Goal: Task Accomplishment & Management: Complete application form

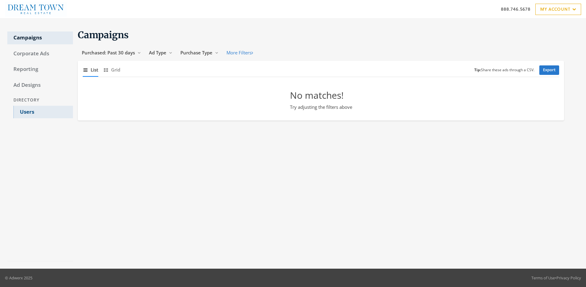
click at [43, 112] on link "Users" at bounding box center [43, 112] width 60 height 13
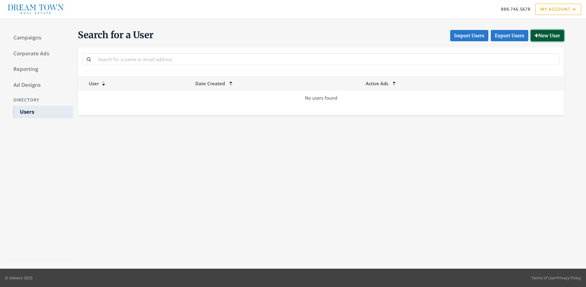
click at [546, 35] on button "New User" at bounding box center [547, 35] width 33 height 11
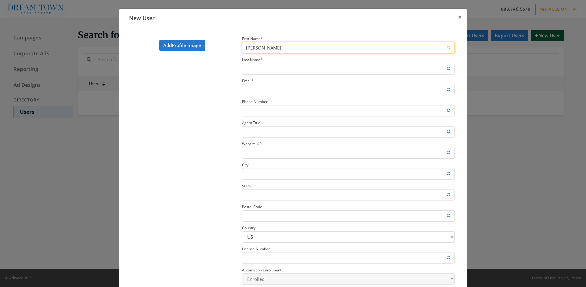
type input "John"
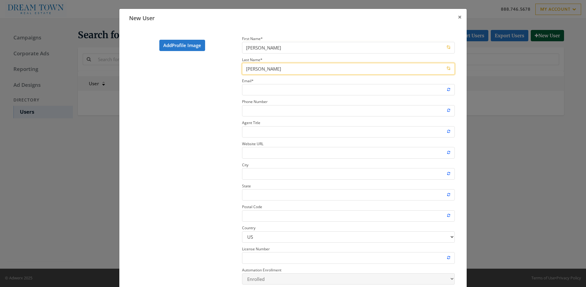
type input "Smith"
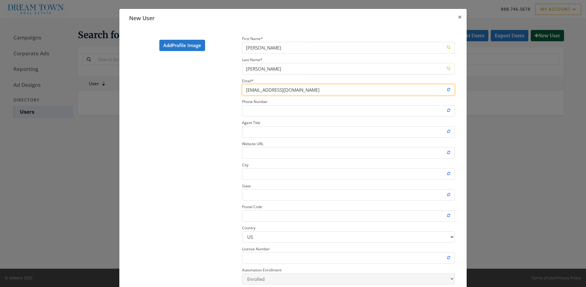
type input "newrosteruser@adwerx.com"
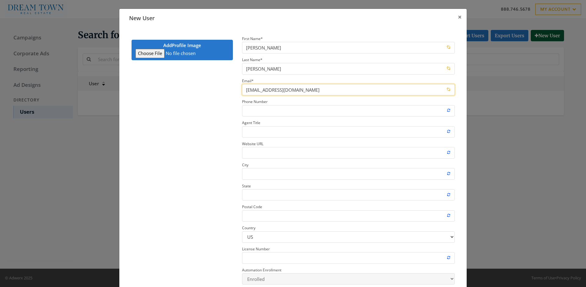
type input "C:\fakepath\download.jpeg"
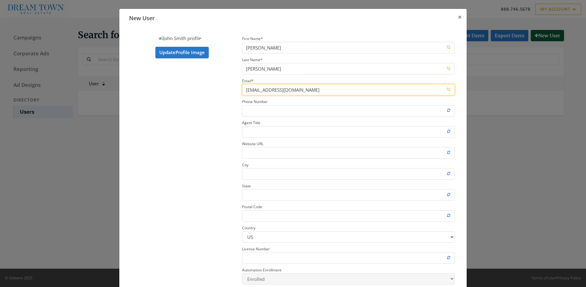
scroll to position [16, 0]
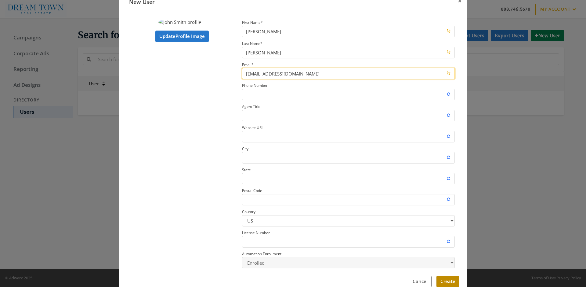
type input "newrosteruser@adwerx.com"
click at [446, 281] on button "Create" at bounding box center [447, 280] width 23 height 11
